Goal: Task Accomplishment & Management: Manage account settings

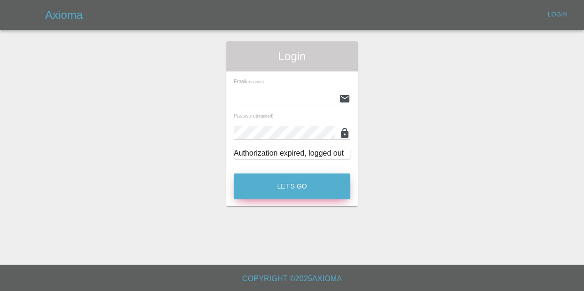
type input "[EMAIL_ADDRESS][DOMAIN_NAME]"
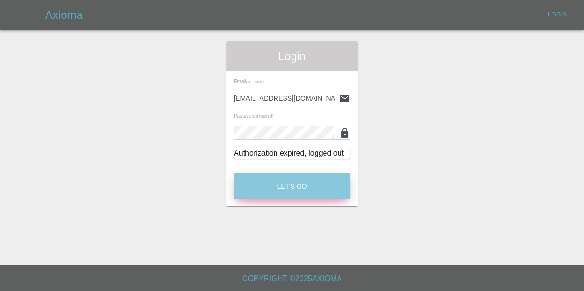
click at [284, 189] on button "Let's Go" at bounding box center [292, 186] width 117 height 26
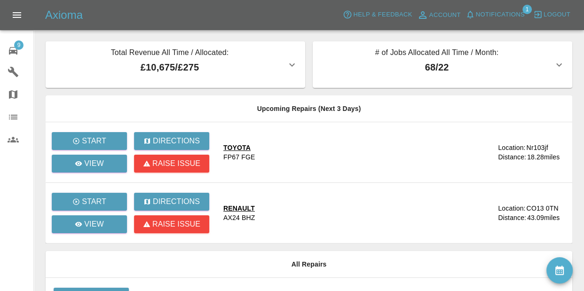
click at [506, 20] on button "Notifications" at bounding box center [495, 15] width 64 height 15
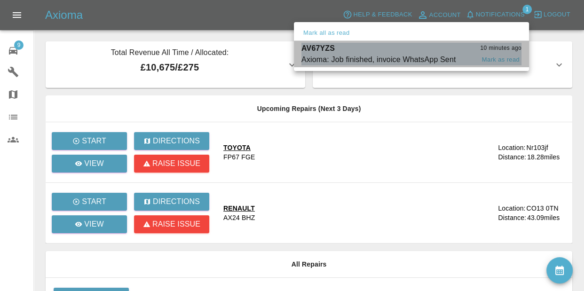
click at [473, 51] on div "AV67YZS 10 minutes ago" at bounding box center [411, 48] width 220 height 11
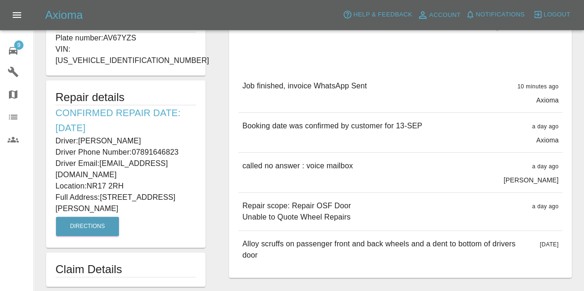
scroll to position [205, 0]
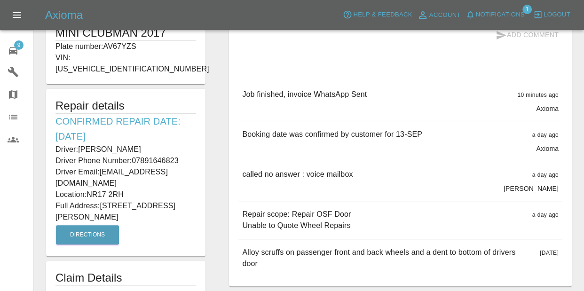
click at [473, 10] on icon "button" at bounding box center [469, 14] width 9 height 9
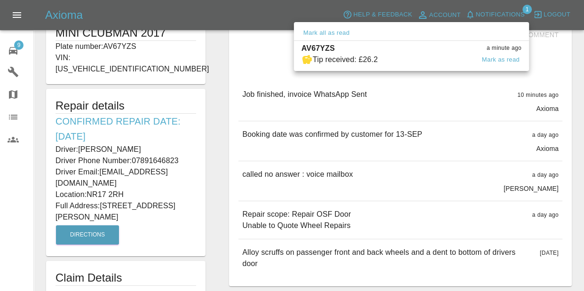
click at [431, 48] on div "AV67YZS a minute ago" at bounding box center [411, 48] width 220 height 11
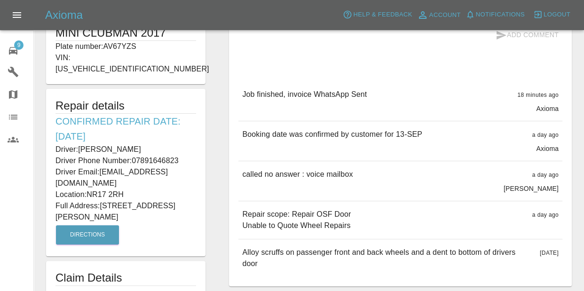
click at [485, 15] on span "Notifications" at bounding box center [500, 14] width 49 height 11
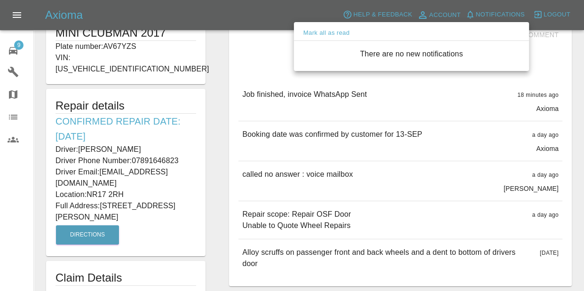
click at [204, 193] on div at bounding box center [292, 145] width 584 height 291
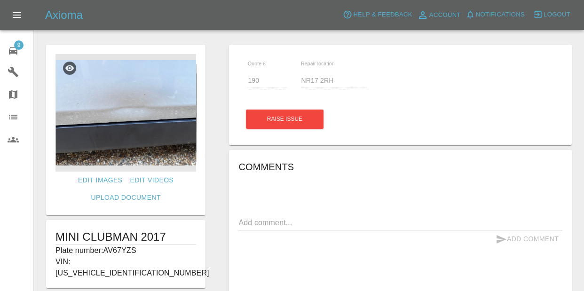
scroll to position [0, 0]
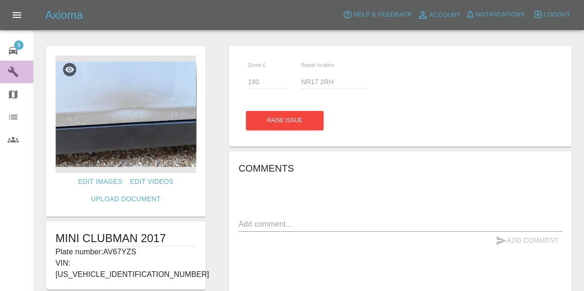
click at [27, 77] on div at bounding box center [21, 71] width 26 height 11
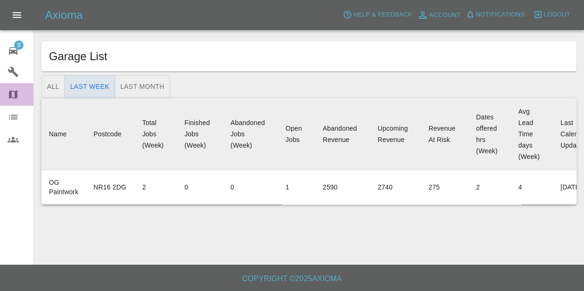
click at [14, 103] on link "Map" at bounding box center [16, 94] width 33 height 23
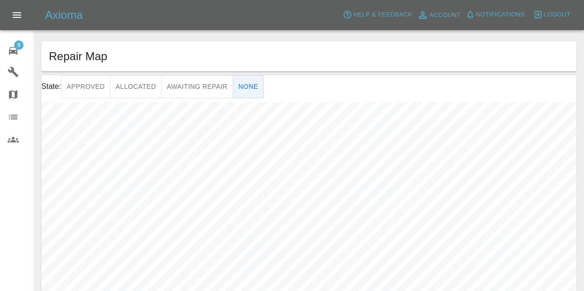
click at [15, 116] on icon at bounding box center [13, 116] width 11 height 11
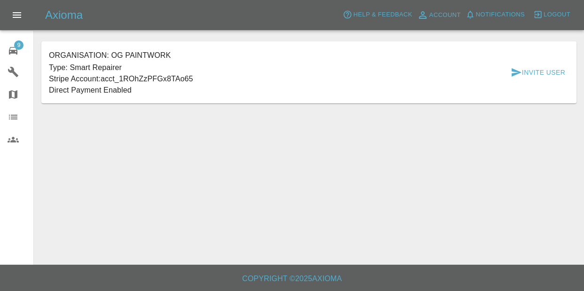
click at [22, 142] on div at bounding box center [21, 139] width 26 height 11
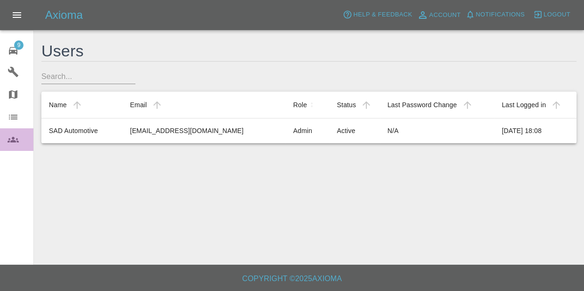
click at [16, 139] on icon at bounding box center [13, 140] width 11 height 6
click at [8, 125] on link "Organization" at bounding box center [16, 117] width 33 height 23
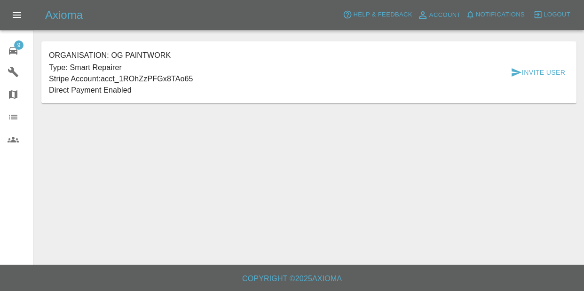
click at [519, 77] on icon "button" at bounding box center [515, 72] width 11 height 11
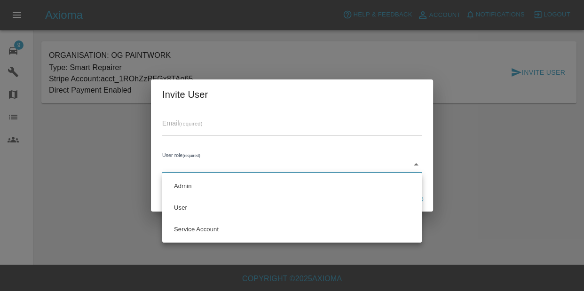
click at [247, 164] on body "Axioma Help & Feedback Account Notifications 0 Logout 9 Repair home Garages Map…" at bounding box center [292, 145] width 584 height 291
click at [110, 160] on div at bounding box center [292, 145] width 584 height 291
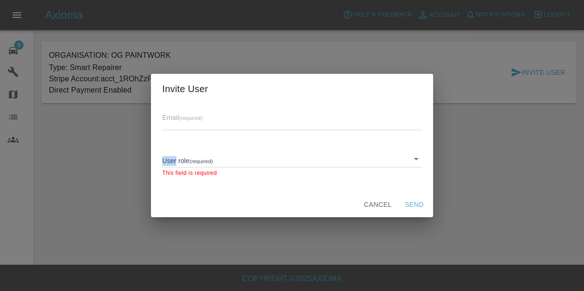
click at [110, 160] on div "Invite User Email (required) User role (required) ​ This field is required Canc…" at bounding box center [292, 145] width 584 height 291
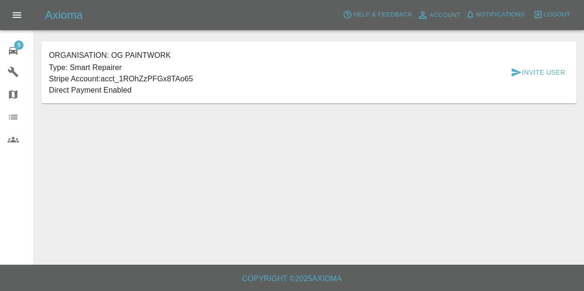
click at [16, 57] on link "9 Repair home" at bounding box center [16, 49] width 33 height 23
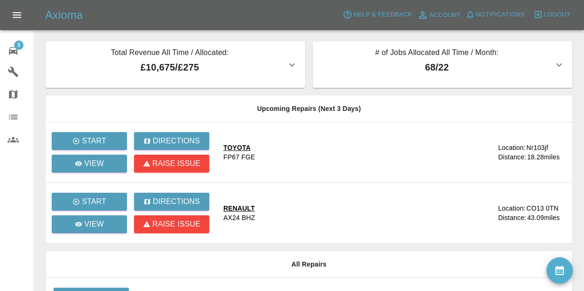
click at [412, 53] on p "# of Jobs Allocated All Time / Month:" at bounding box center [436, 53] width 233 height 13
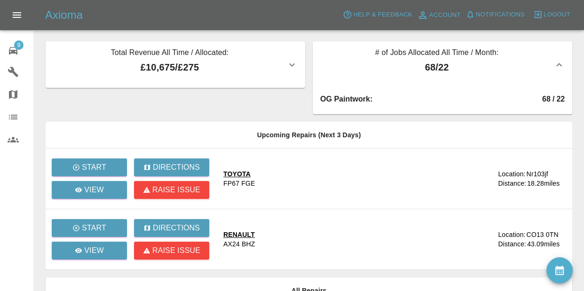
click at [399, 61] on p "68 / 22" at bounding box center [436, 67] width 233 height 14
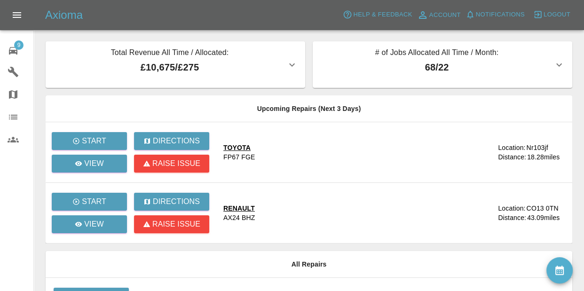
click at [12, 67] on icon at bounding box center [13, 72] width 10 height 10
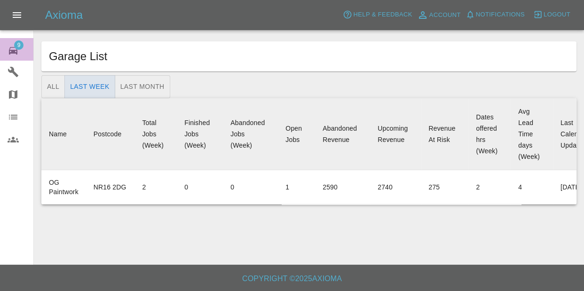
click at [5, 50] on link "9 Repair home" at bounding box center [16, 49] width 33 height 23
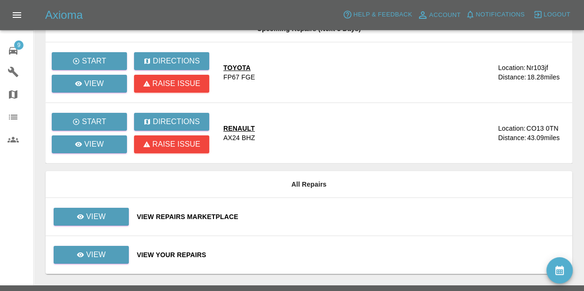
scroll to position [100, 0]
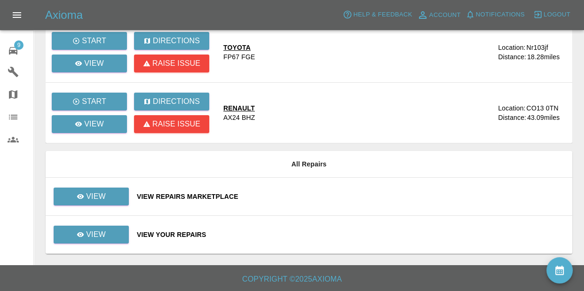
click at [70, 243] on td "View" at bounding box center [88, 235] width 84 height 38
click at [68, 238] on link "View" at bounding box center [91, 235] width 75 height 18
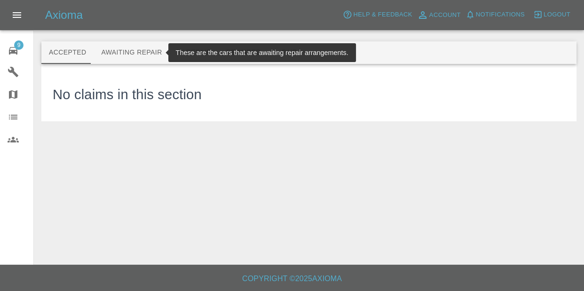
click at [149, 60] on button "Awaiting Repair" at bounding box center [132, 52] width 76 height 23
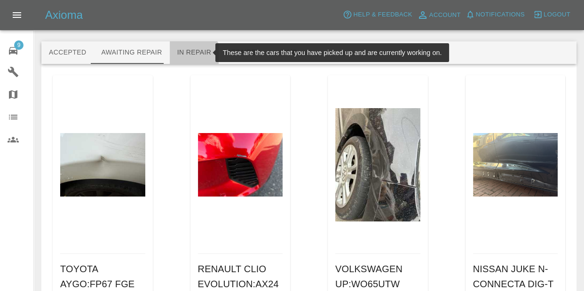
click at [185, 59] on button "In Repair" at bounding box center [194, 52] width 49 height 23
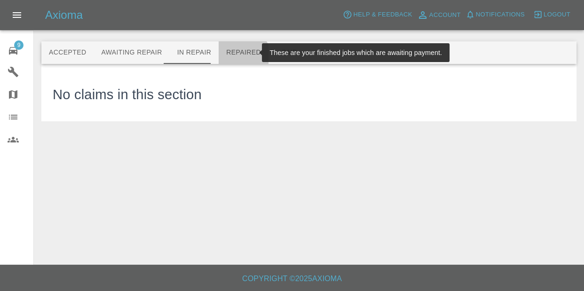
click at [233, 58] on button "Repaired" at bounding box center [244, 52] width 50 height 23
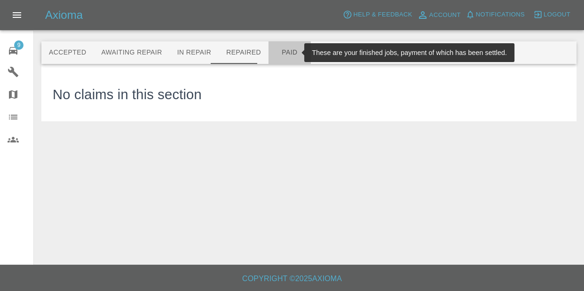
click at [268, 59] on button "Paid" at bounding box center [289, 52] width 42 height 23
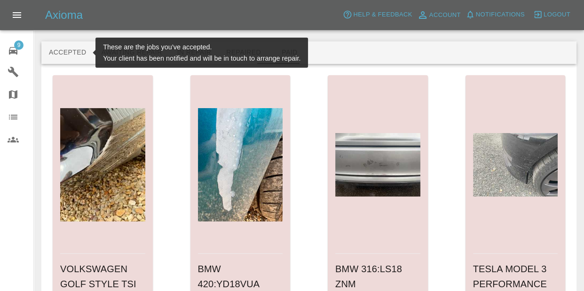
click at [75, 51] on button "Accepted" at bounding box center [67, 52] width 52 height 23
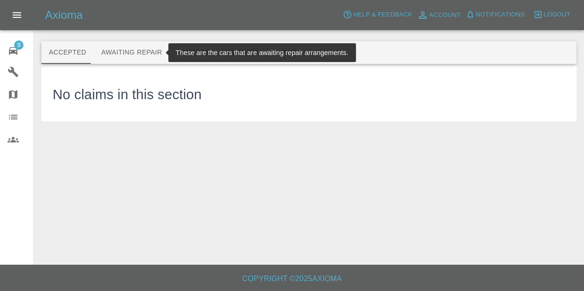
click at [127, 57] on button "Awaiting Repair" at bounding box center [132, 52] width 76 height 23
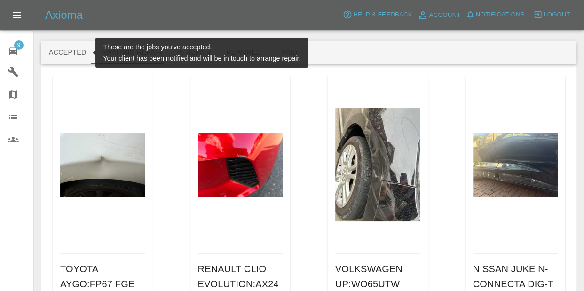
click at [68, 57] on button "Accepted" at bounding box center [67, 52] width 52 height 23
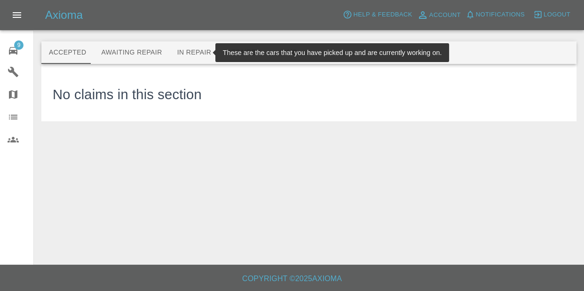
click at [199, 55] on button "In Repair" at bounding box center [194, 52] width 49 height 23
click at [224, 59] on button "Repaired" at bounding box center [244, 52] width 50 height 23
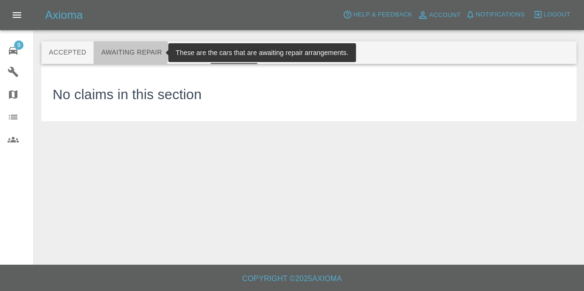
click at [123, 52] on button "Awaiting Repair" at bounding box center [132, 52] width 76 height 23
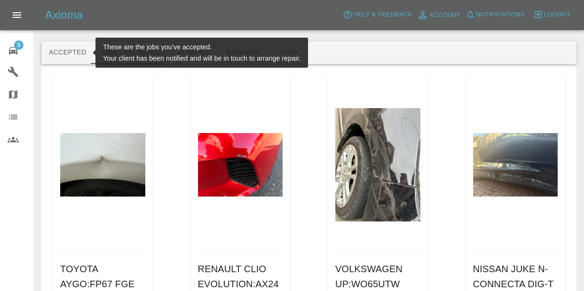
click at [58, 57] on button "Accepted" at bounding box center [67, 52] width 52 height 23
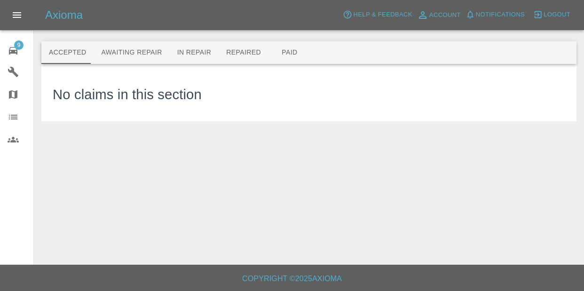
click at [1, 48] on link "9 Repair home" at bounding box center [16, 49] width 33 height 23
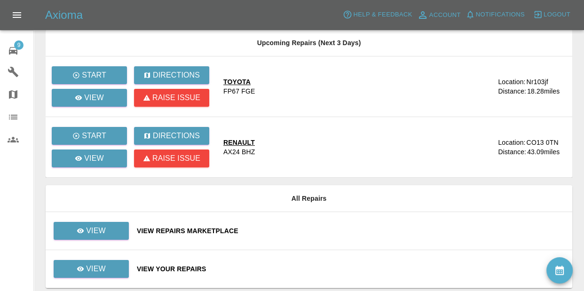
scroll to position [70, 0]
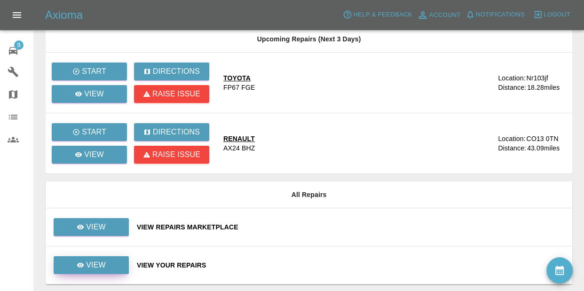
click at [113, 271] on link "View" at bounding box center [91, 265] width 75 height 18
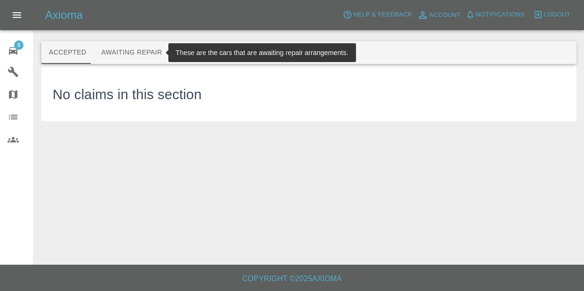
click at [104, 47] on button "Awaiting Repair" at bounding box center [132, 52] width 76 height 23
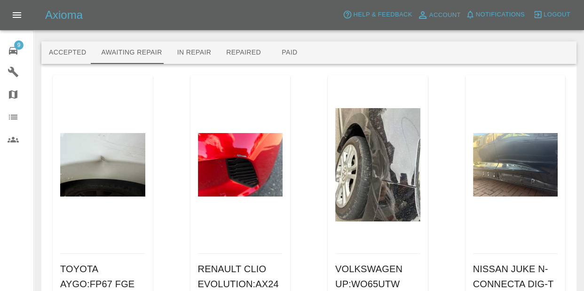
click at [20, 141] on div at bounding box center [21, 139] width 26 height 11
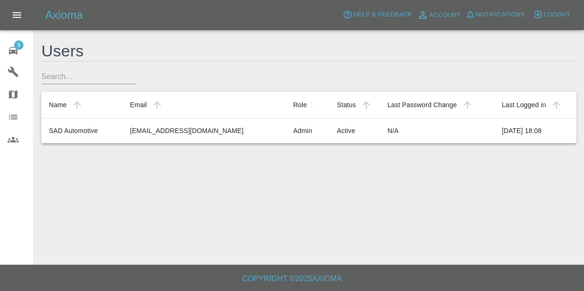
click at [19, 56] on link "9 Repair home" at bounding box center [16, 49] width 33 height 23
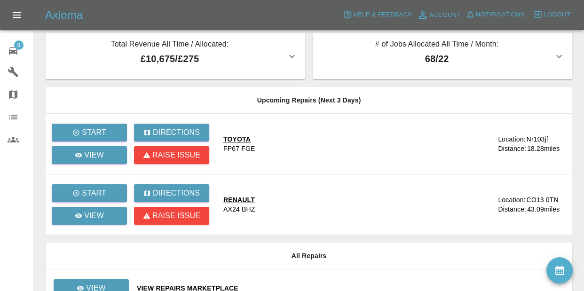
scroll to position [9, 0]
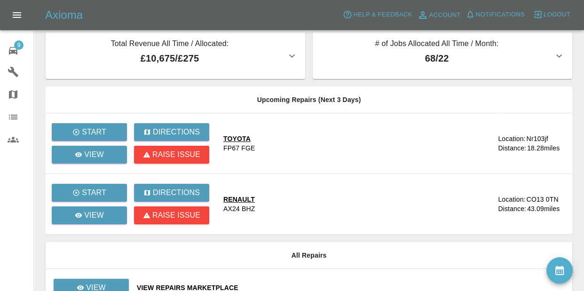
click at [20, 75] on div at bounding box center [21, 71] width 26 height 11
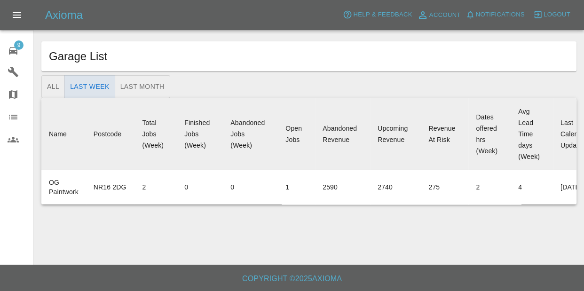
click at [16, 66] on icon at bounding box center [13, 71] width 11 height 11
click at [19, 96] on div at bounding box center [21, 94] width 26 height 11
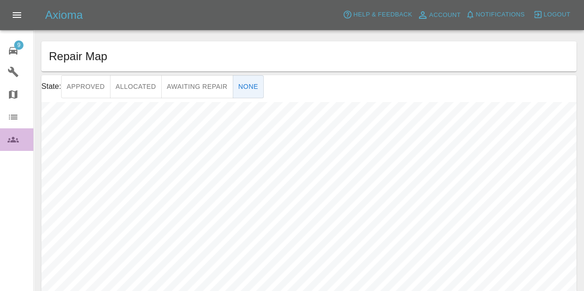
click at [5, 143] on link "Users" at bounding box center [16, 139] width 33 height 23
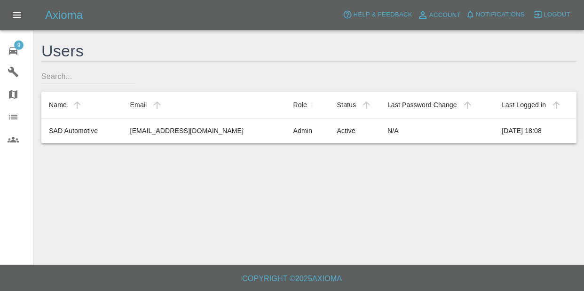
click at [9, 38] on link "9 Repair home" at bounding box center [16, 49] width 33 height 23
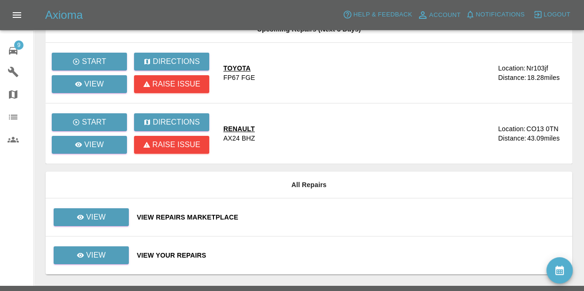
scroll to position [81, 0]
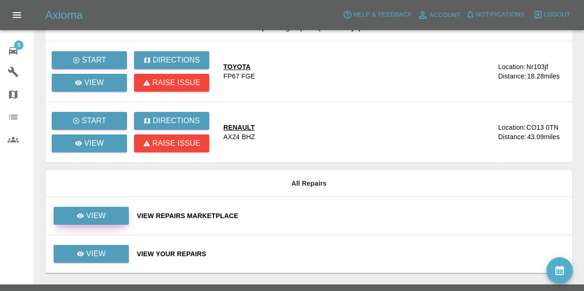
click at [103, 214] on p "View" at bounding box center [96, 215] width 20 height 11
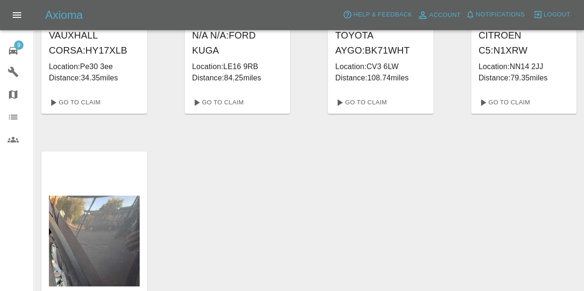
scroll to position [525, 0]
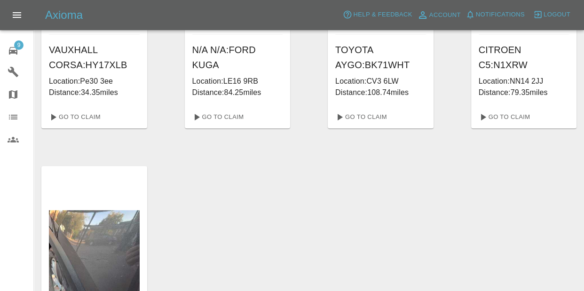
click at [375, 87] on p "Distance: 108.74 miles" at bounding box center [380, 92] width 91 height 11
click at [358, 67] on h6 "TOYOTA AYGO : BK71WHT" at bounding box center [380, 57] width 91 height 30
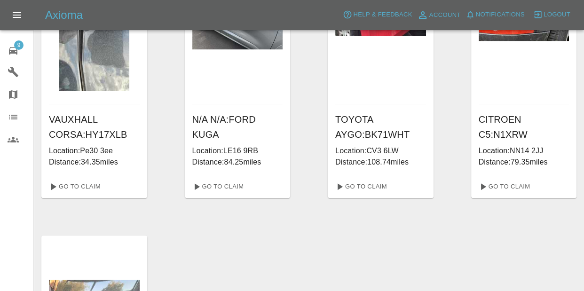
scroll to position [446, 0]
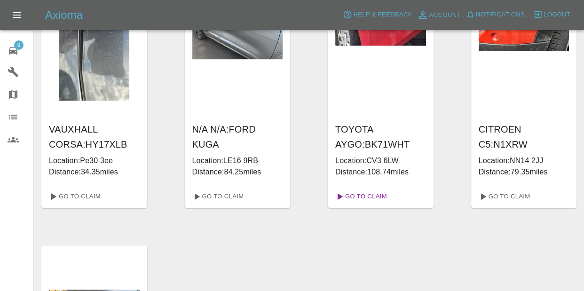
click at [360, 197] on link "Go To Claim" at bounding box center [360, 196] width 58 height 15
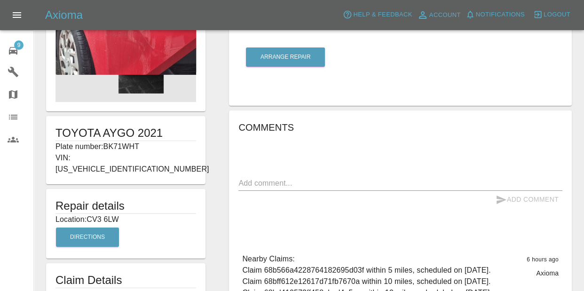
scroll to position [70, 0]
drag, startPoint x: 89, startPoint y: 207, endPoint x: 203, endPoint y: 211, distance: 114.7
click at [203, 211] on div "Repair details Location: CV3 6LW Directions" at bounding box center [125, 224] width 159 height 70
click at [137, 199] on h5 "Repair details" at bounding box center [125, 206] width 141 height 15
click at [18, 44] on span "9" at bounding box center [18, 44] width 9 height 9
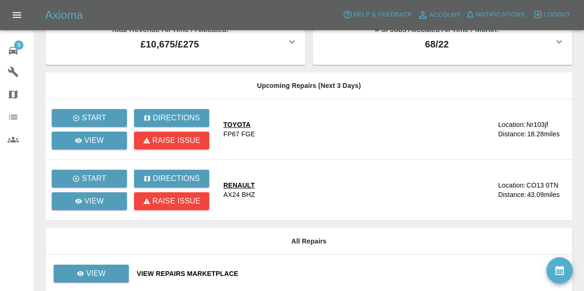
scroll to position [100, 0]
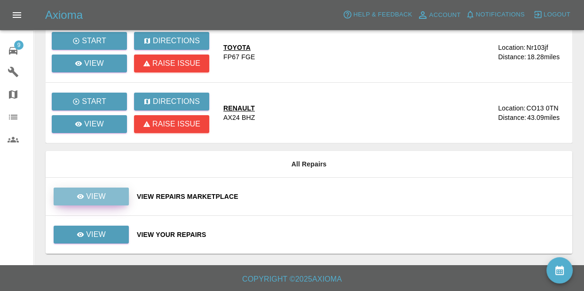
click at [100, 191] on p "View" at bounding box center [96, 196] width 20 height 11
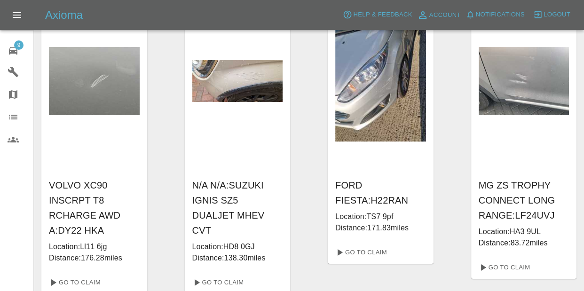
scroll to position [160, 0]
